Goal: Information Seeking & Learning: Learn about a topic

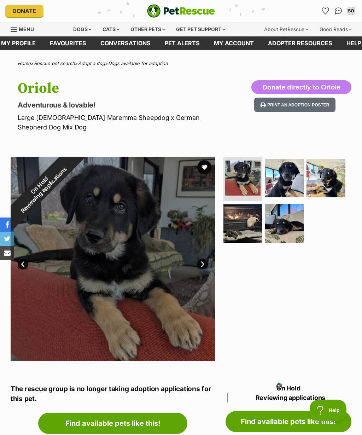
click at [75, 34] on div "Dogs" at bounding box center [82, 29] width 28 height 14
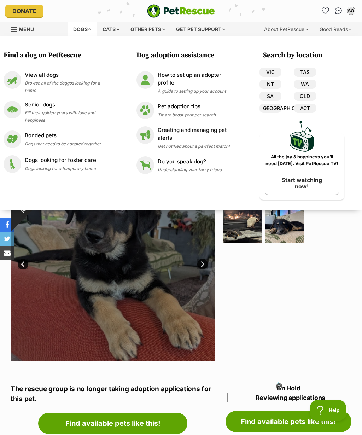
click at [71, 113] on span "Fill their golden years with love and happiness" at bounding box center [60, 116] width 70 height 13
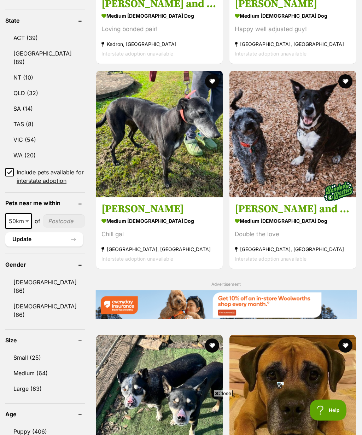
scroll to position [402, 0]
click at [339, 335] on img at bounding box center [293, 398] width 127 height 127
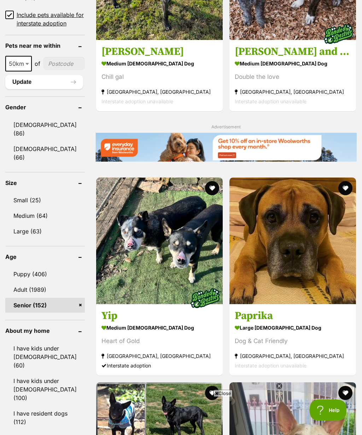
scroll to position [560, 0]
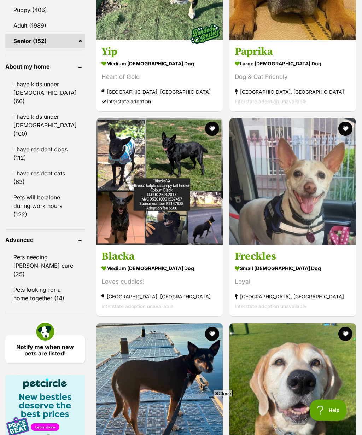
scroll to position [824, 0]
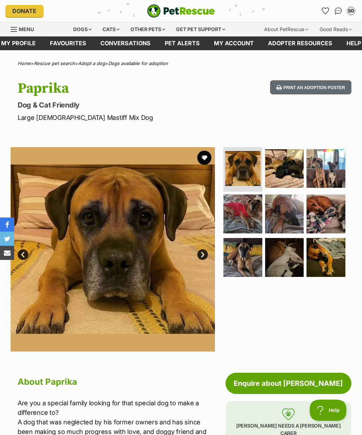
click at [295, 225] on img at bounding box center [284, 214] width 39 height 39
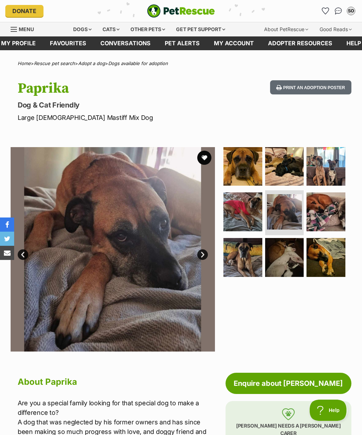
click at [339, 262] on img at bounding box center [326, 257] width 39 height 39
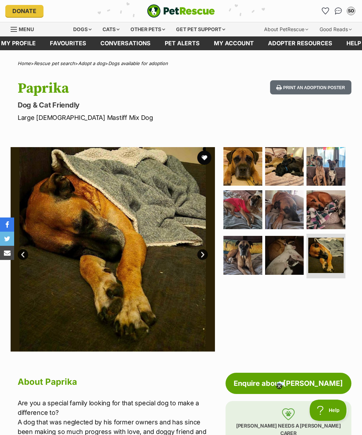
click at [290, 273] on img at bounding box center [284, 255] width 39 height 39
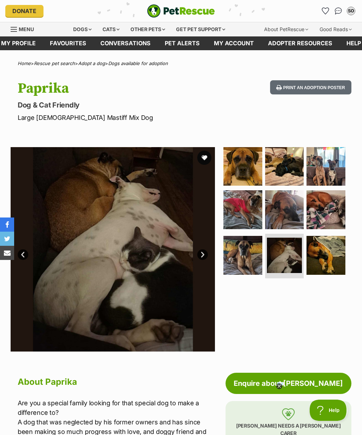
click at [251, 262] on img at bounding box center [243, 255] width 39 height 39
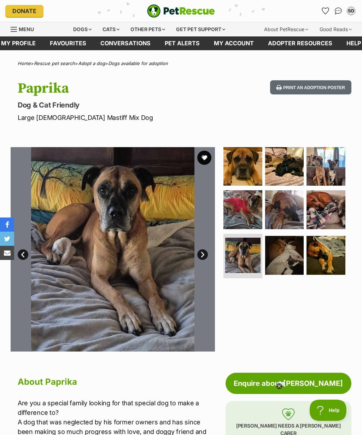
click at [251, 213] on img at bounding box center [243, 209] width 39 height 39
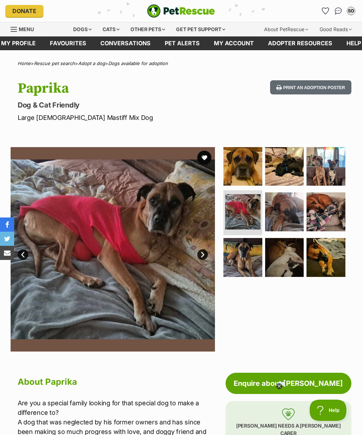
click at [337, 174] on img at bounding box center [326, 166] width 39 height 39
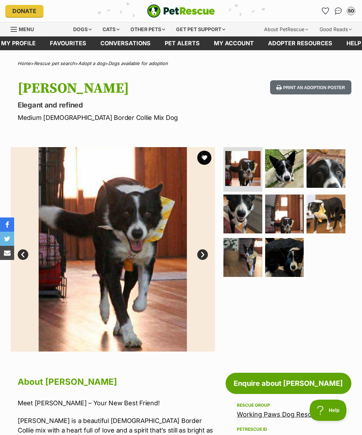
click at [299, 259] on img at bounding box center [284, 257] width 39 height 39
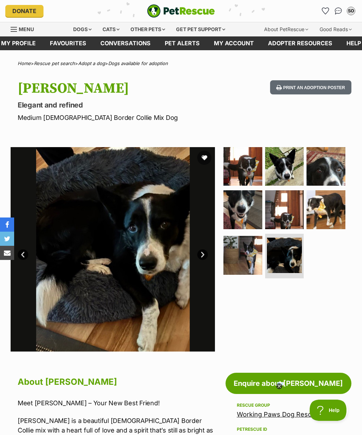
click at [238, 258] on img at bounding box center [243, 255] width 39 height 39
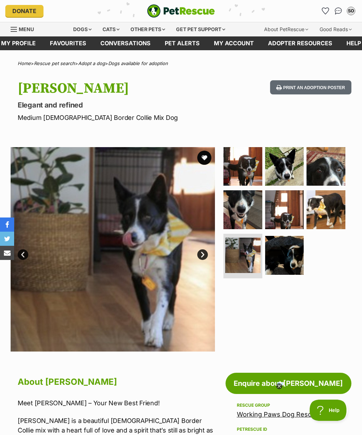
click at [296, 221] on img at bounding box center [284, 209] width 39 height 39
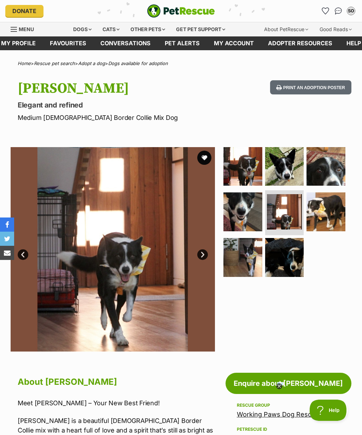
click at [343, 170] on img at bounding box center [326, 166] width 39 height 39
